Goal: Information Seeking & Learning: Learn about a topic

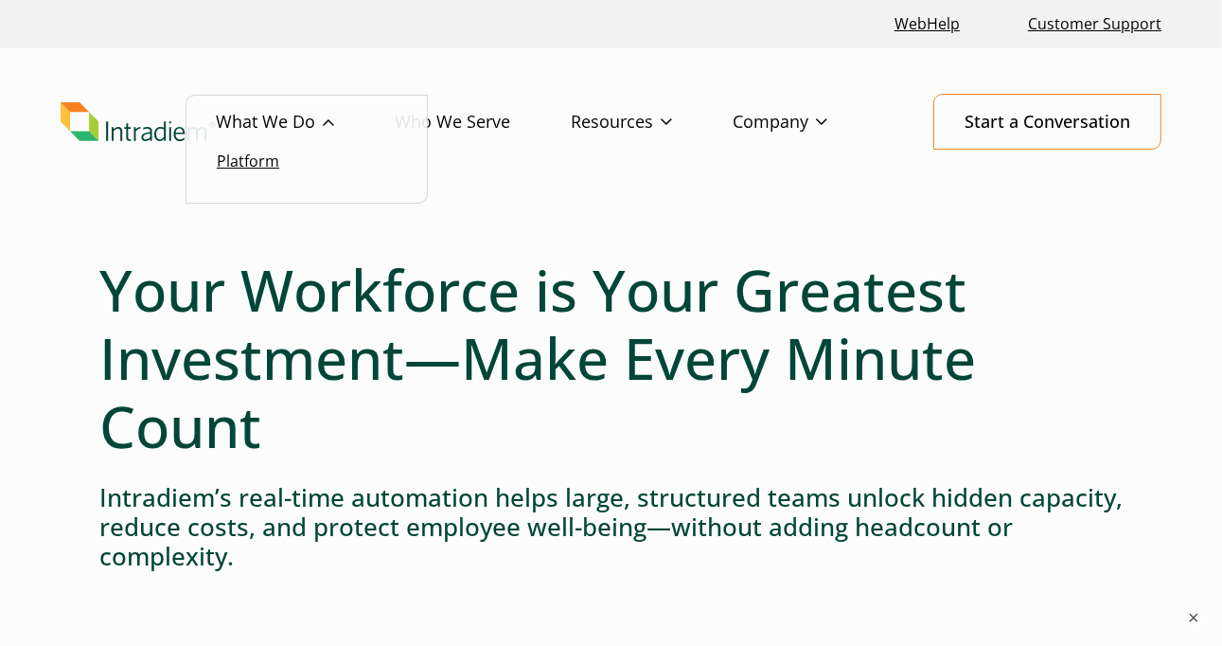
click at [247, 161] on link "Platform" at bounding box center [248, 160] width 62 height 21
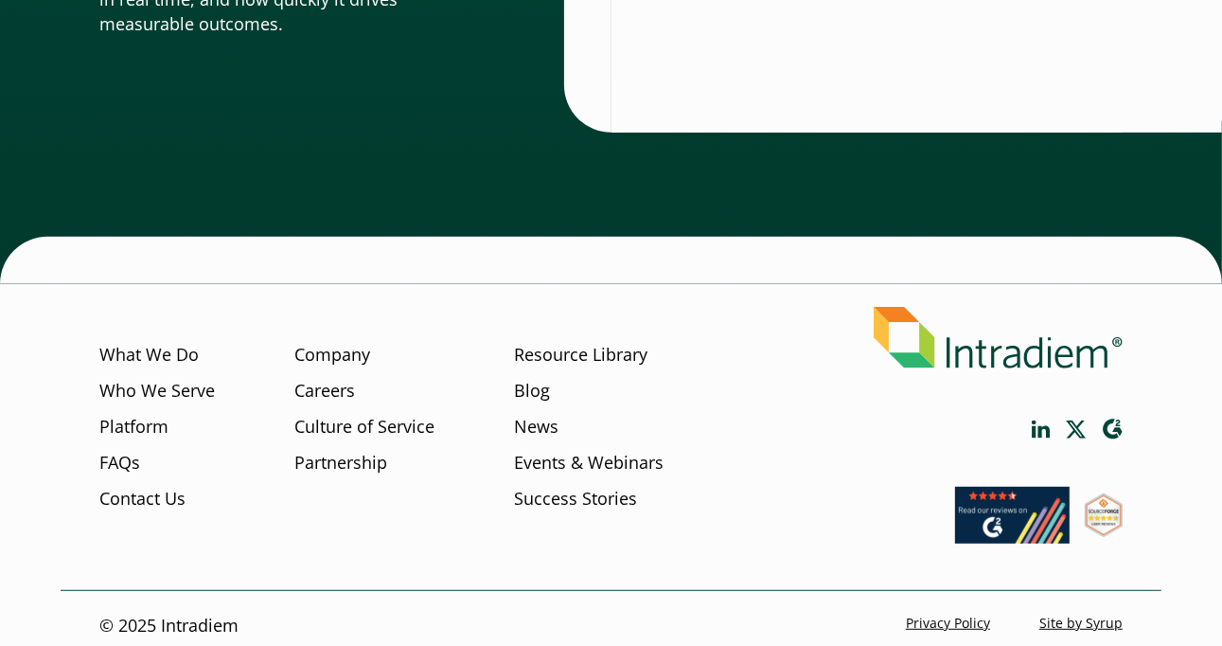
scroll to position [6874, 0]
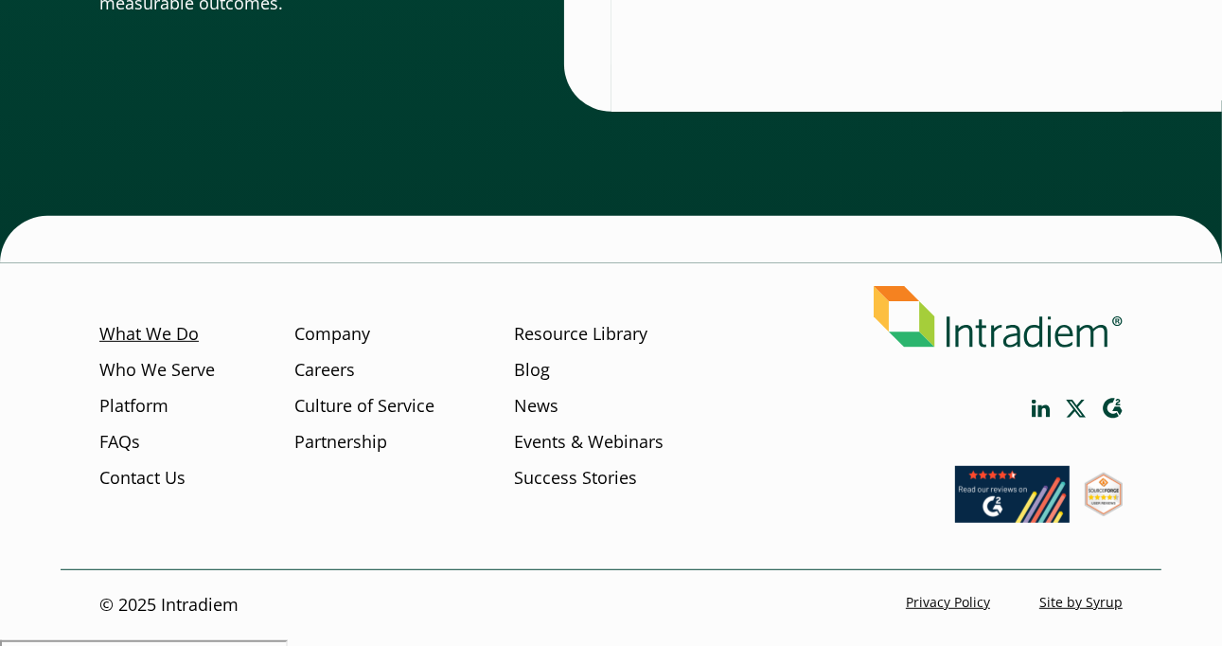
click at [148, 333] on link "What We Do" at bounding box center [148, 334] width 99 height 25
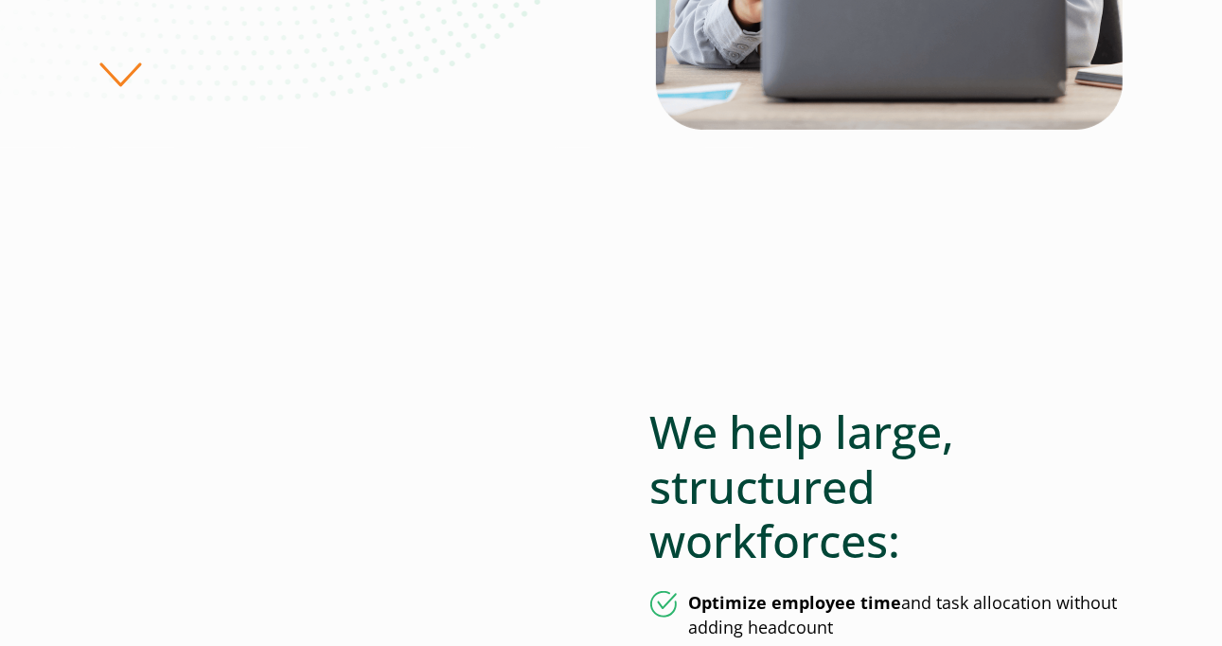
scroll to position [568, 0]
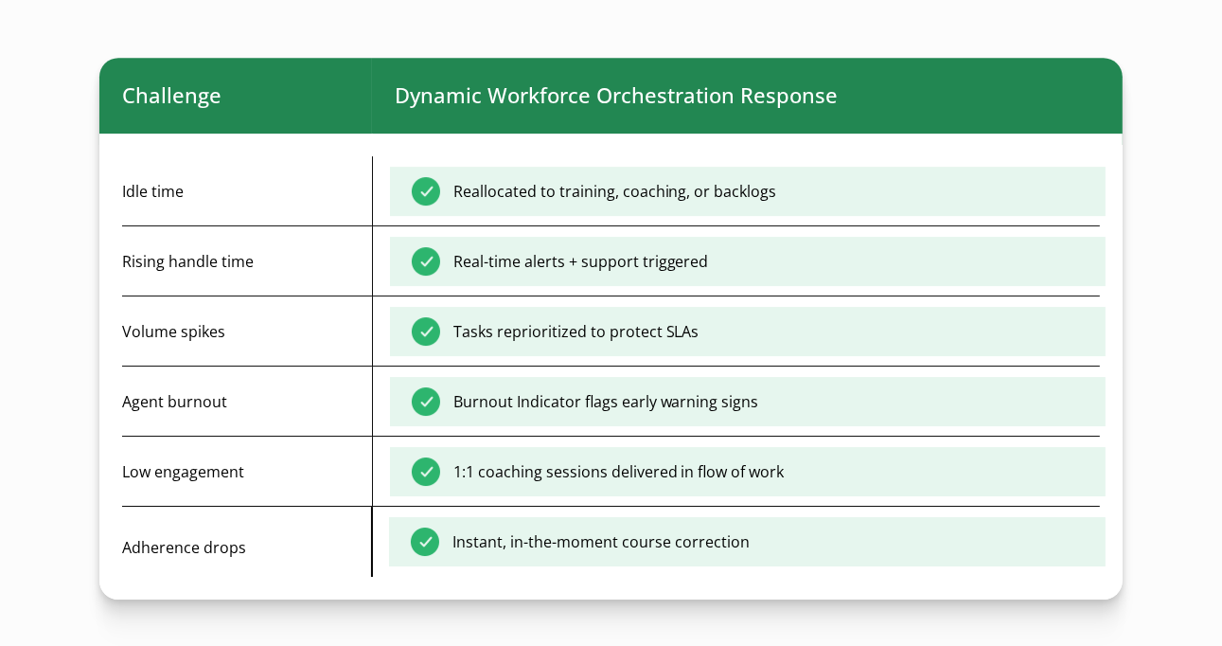
scroll to position [5206, 0]
